Goal: Navigation & Orientation: Find specific page/section

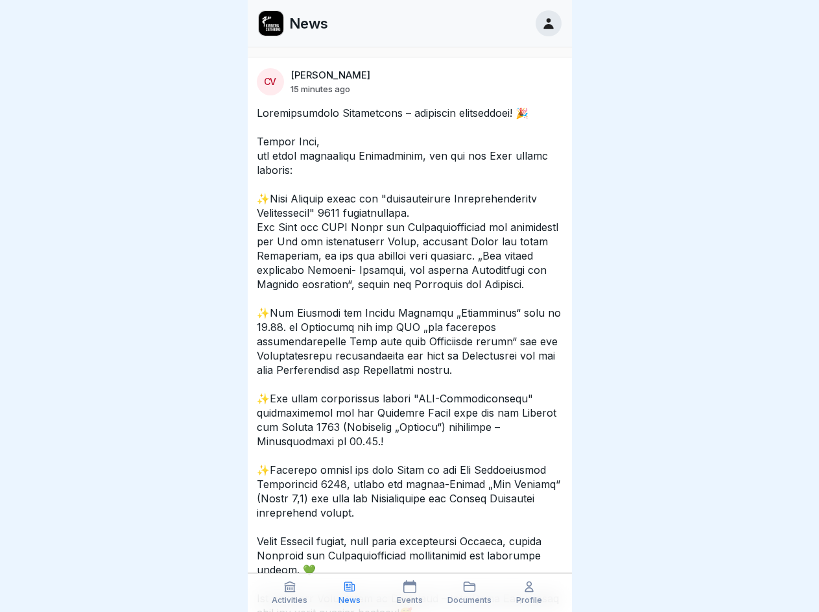
click at [290, 592] on icon at bounding box center [289, 586] width 13 height 13
click at [350, 592] on icon at bounding box center [349, 586] width 13 height 13
click at [409, 592] on icon at bounding box center [409, 586] width 13 height 13
click at [470, 592] on icon at bounding box center [469, 586] width 13 height 13
click at [529, 592] on icon at bounding box center [529, 586] width 13 height 13
